Goal: Information Seeking & Learning: Learn about a topic

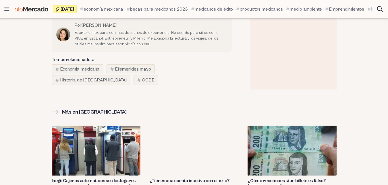
scroll to position [780, 0]
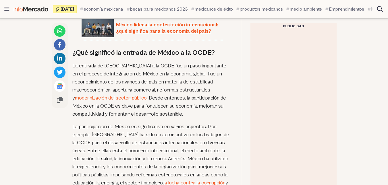
scroll to position [385, 0]
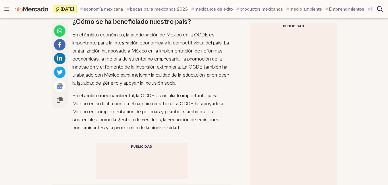
scroll to position [385, 0]
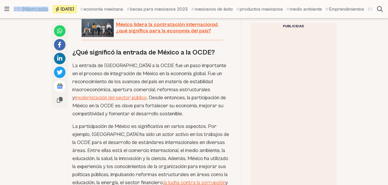
drag, startPoint x: 55, startPoint y: 15, endPoint x: 39, endPoint y: 10, distance: 16.7
click at [39, 10] on div "[DATE] economía mexicana becas para [DEMOGRAPHIC_DATA] 2023 [DEMOGRAPHIC_DATA] …" at bounding box center [193, 9] width 359 height 18
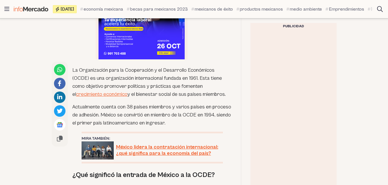
scroll to position [306, 0]
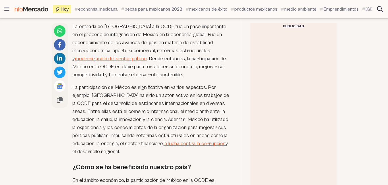
scroll to position [425, 0]
drag, startPoint x: 0, startPoint y: 0, endPoint x: 115, endPoint y: 120, distance: 166.2
click at [115, 120] on p "La participación de México es significativa en varios aspectos. Por ejemplo, [G…" at bounding box center [151, 119] width 159 height 72
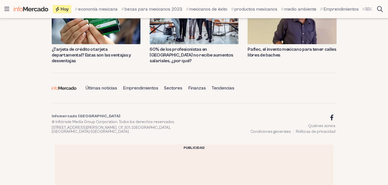
scroll to position [973, 0]
